Goal: Information Seeking & Learning: Learn about a topic

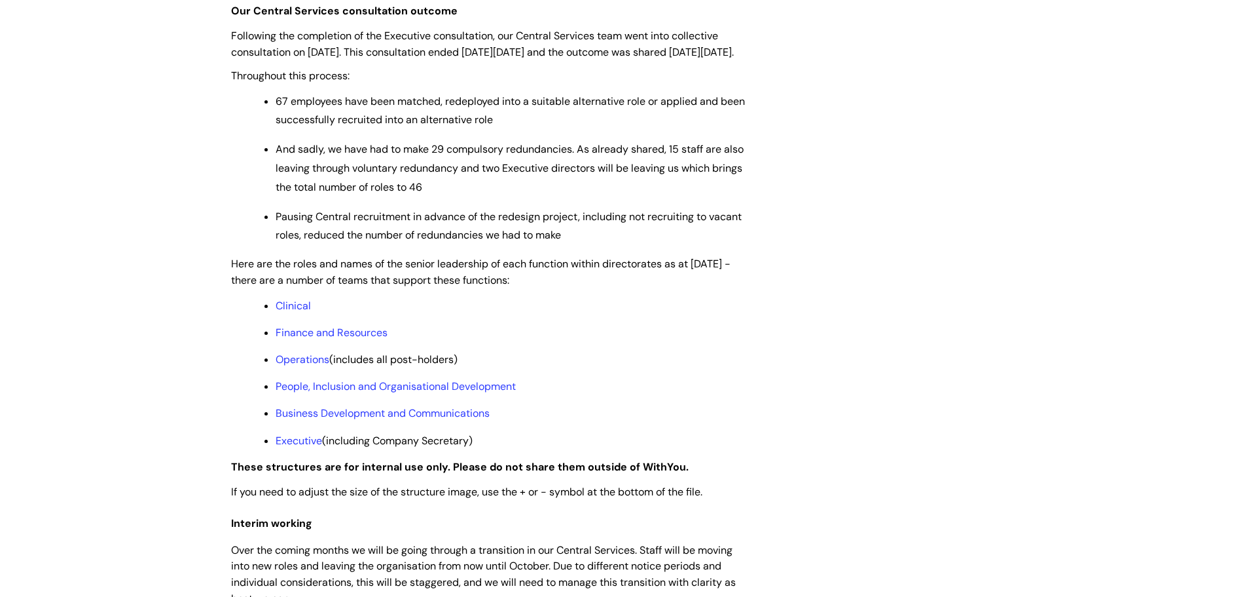
scroll to position [864, 0]
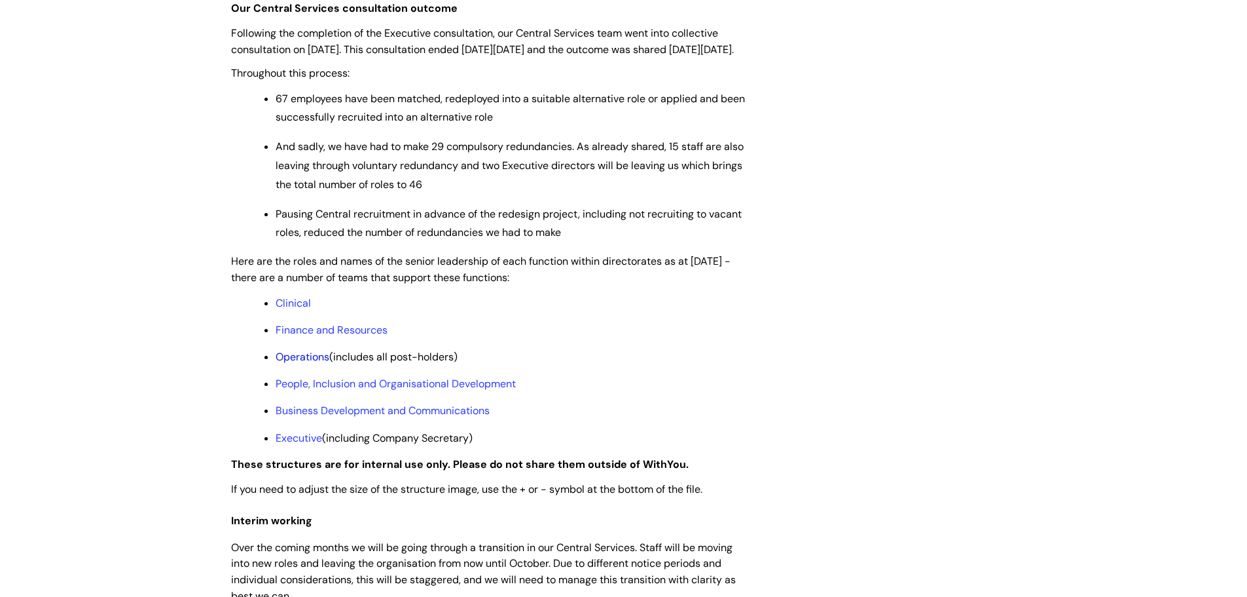
click at [303, 363] on link "Operations" at bounding box center [303, 357] width 54 height 14
click at [308, 337] on link "Finance and Resources" at bounding box center [332, 330] width 112 height 14
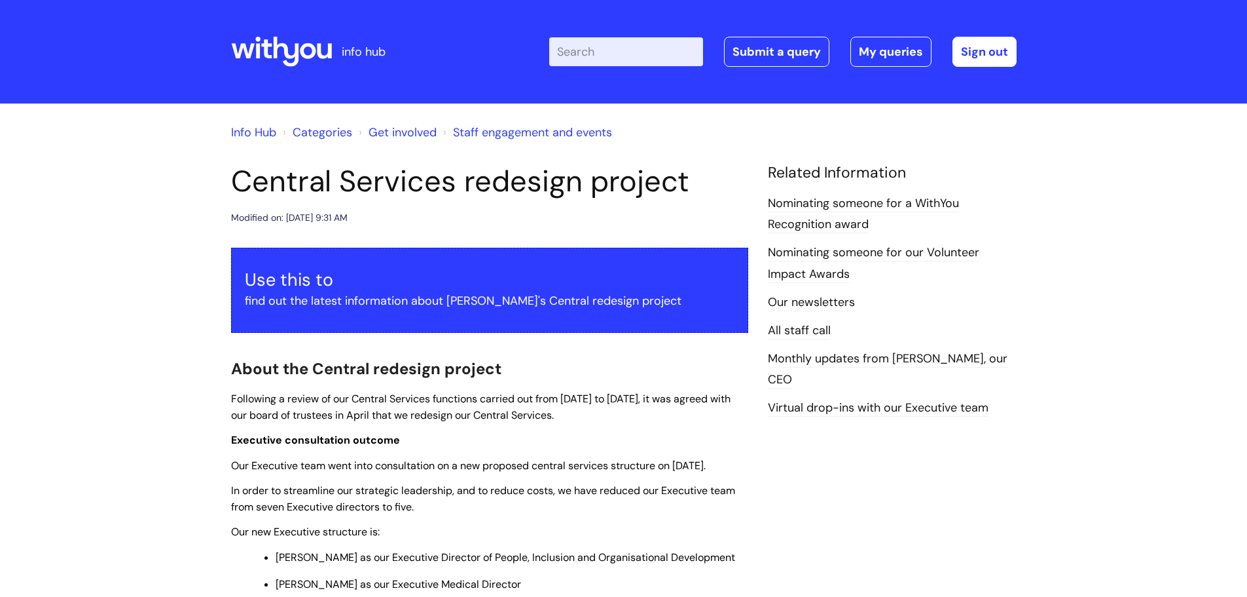
scroll to position [864, 0]
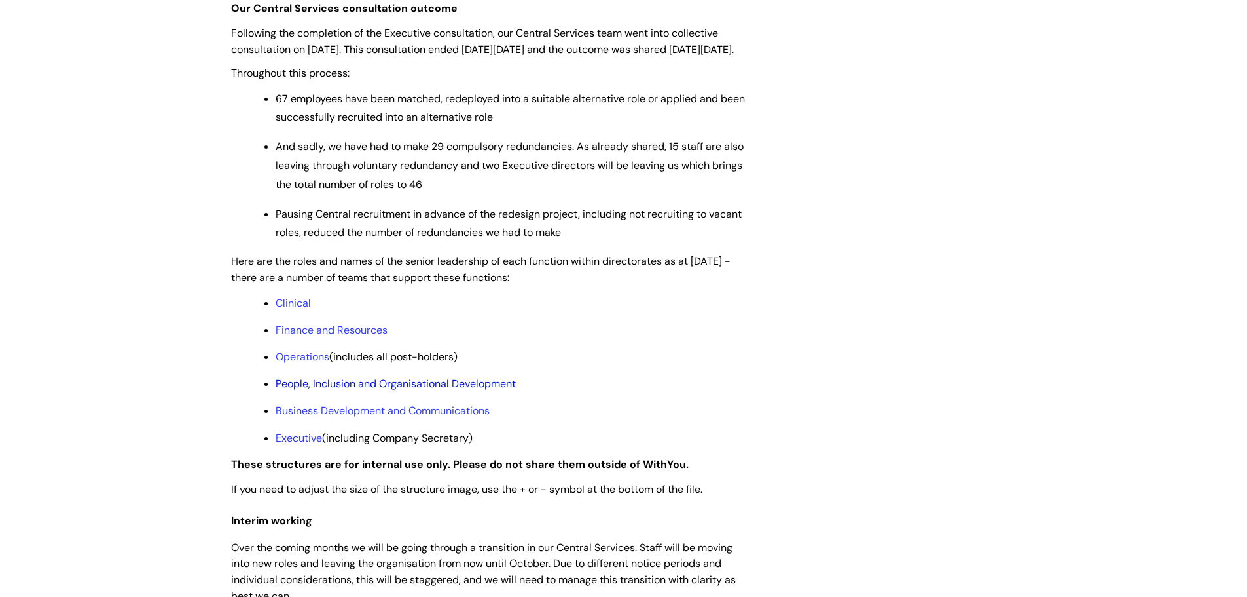
click at [307, 390] on link "People, Inclusion and Organisational Development" at bounding box center [396, 384] width 240 height 14
click at [325, 417] on link "Business Development and Communications" at bounding box center [383, 410] width 214 height 14
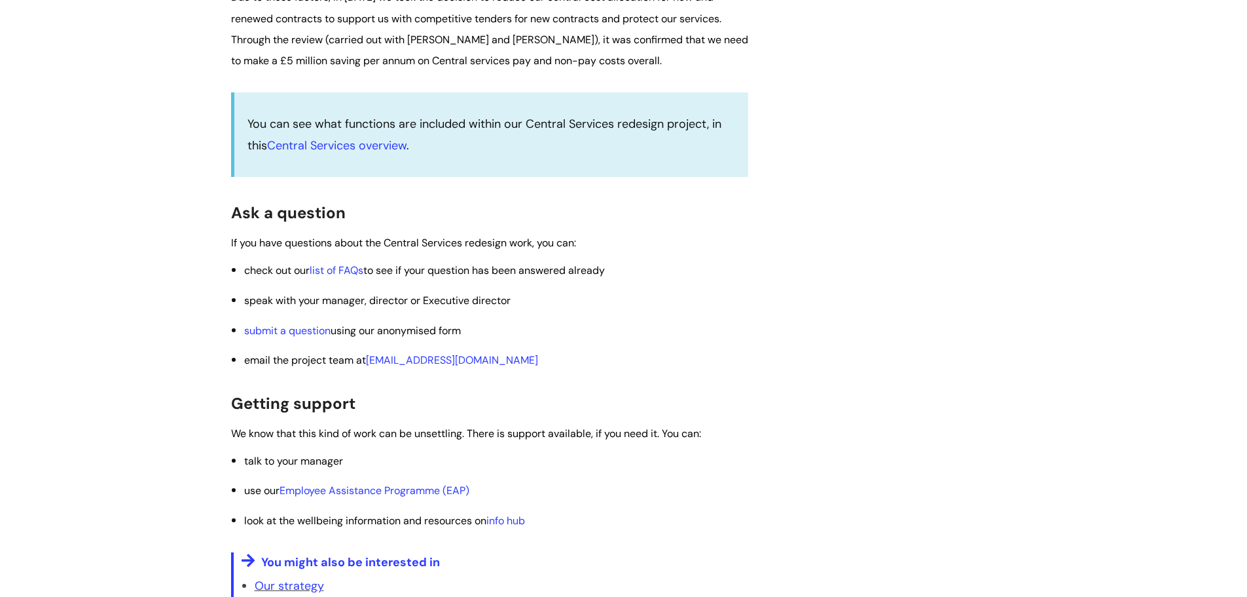
scroll to position [1846, 0]
